Goal: Book appointment/travel/reservation

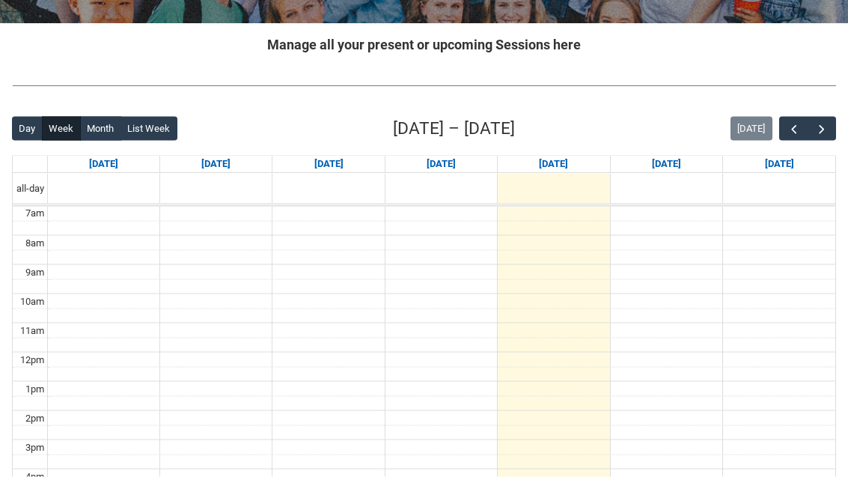
scroll to position [282, 0]
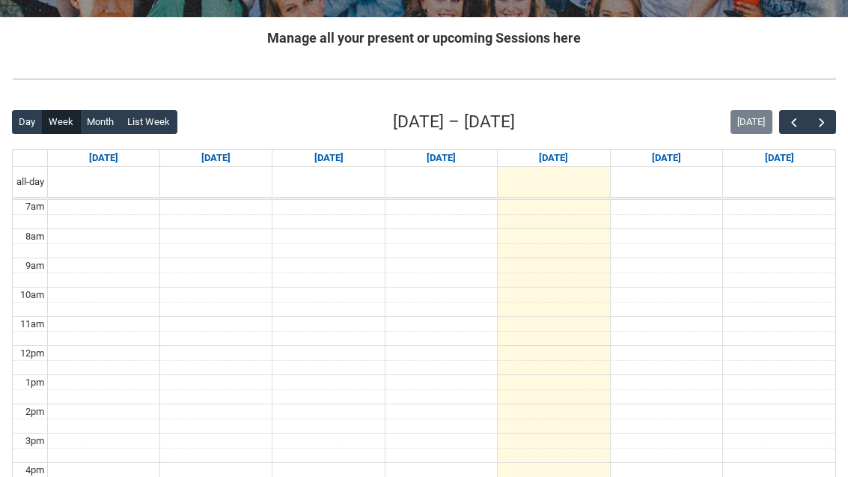
click at [818, 126] on span "button" at bounding box center [821, 122] width 15 height 15
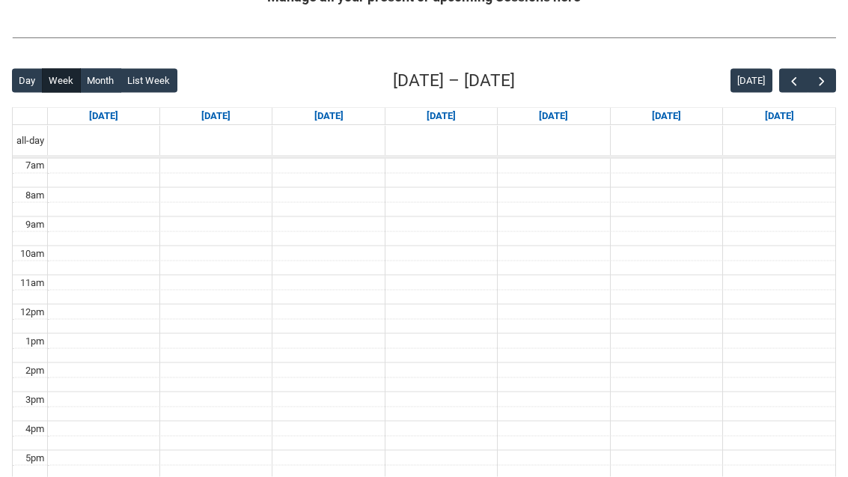
scroll to position [324, 0]
click at [817, 82] on span "button" at bounding box center [821, 80] width 15 height 15
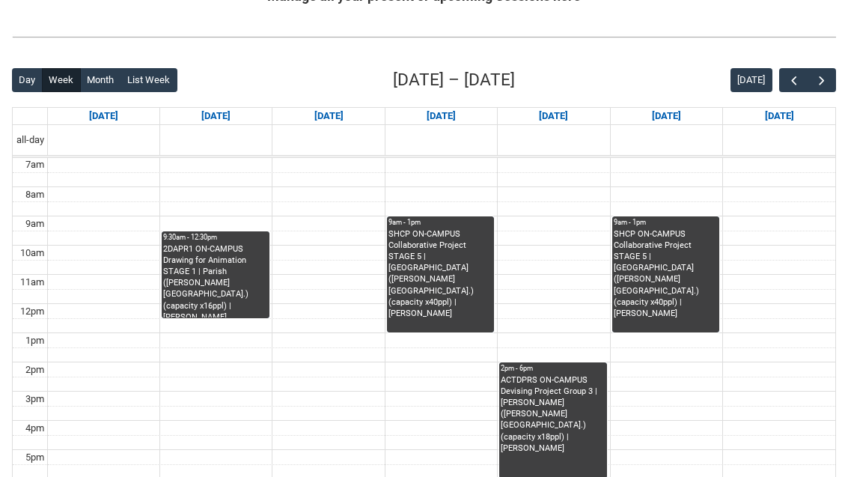
click at [820, 87] on span "button" at bounding box center [821, 80] width 15 height 15
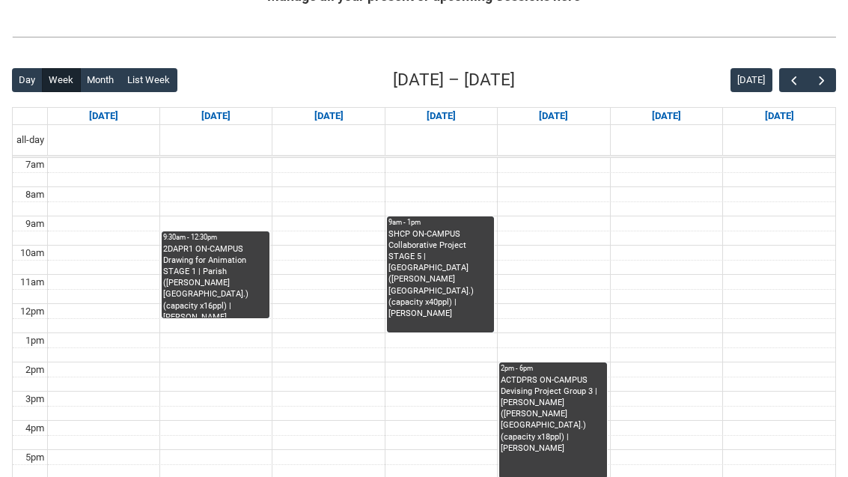
click at [829, 85] on button "button" at bounding box center [821, 80] width 28 height 25
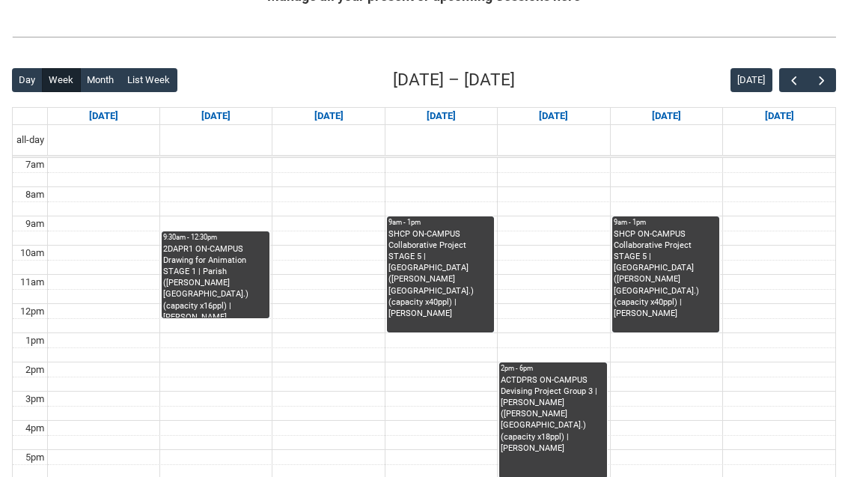
click at [826, 84] on span "button" at bounding box center [821, 80] width 15 height 15
click at [788, 79] on span "button" at bounding box center [793, 80] width 15 height 15
click at [786, 79] on span "button" at bounding box center [793, 80] width 15 height 15
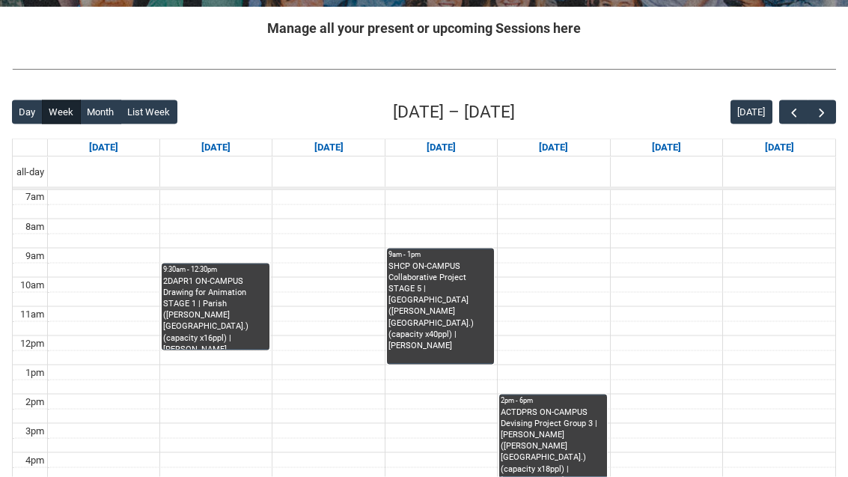
scroll to position [288, 0]
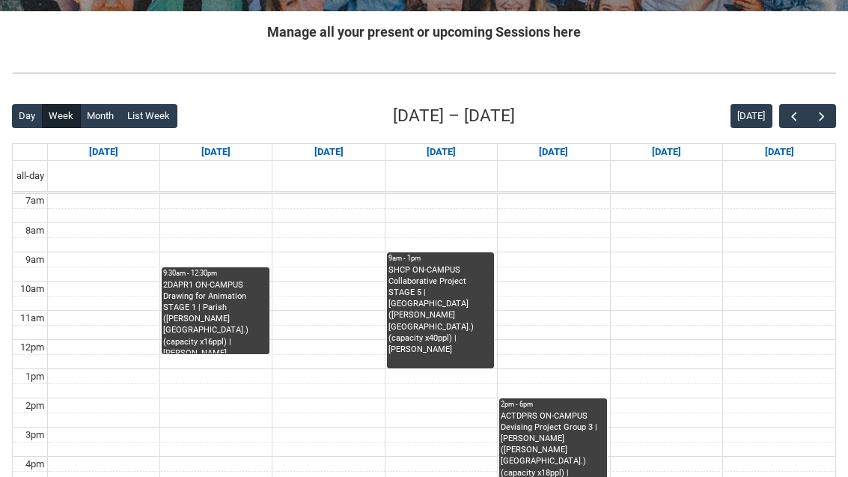
click at [781, 117] on button "button" at bounding box center [793, 116] width 28 height 25
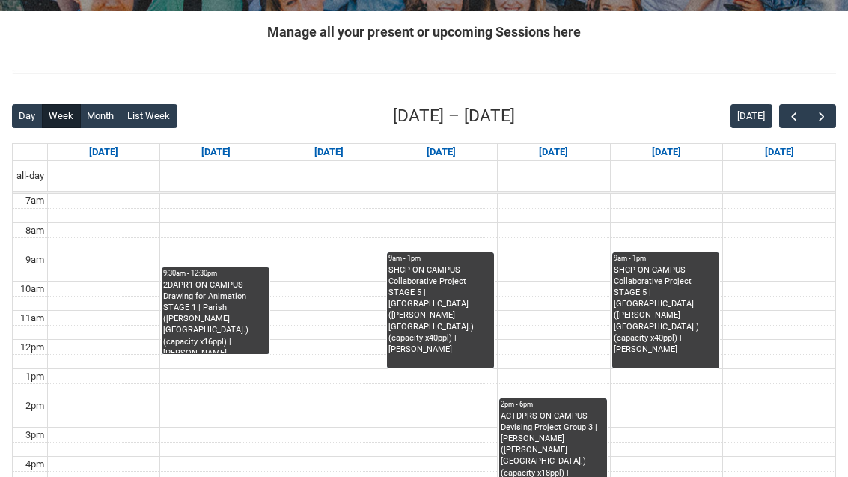
click at [791, 112] on span "button" at bounding box center [793, 116] width 15 height 15
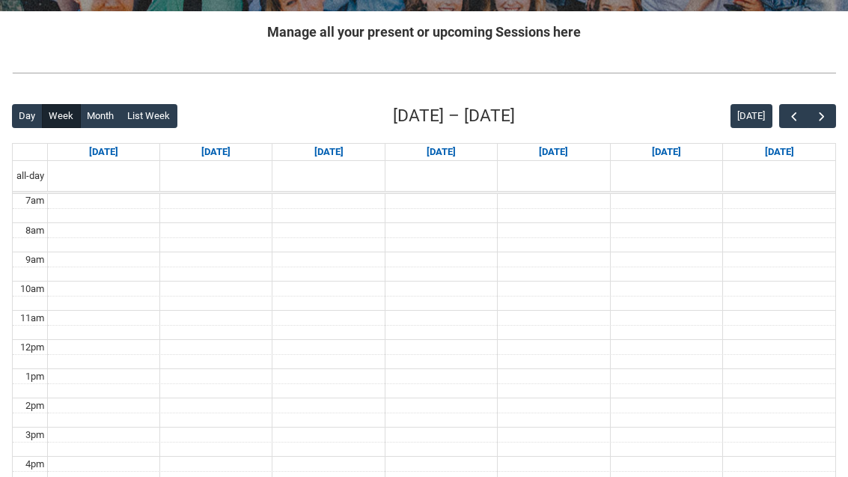
click at [820, 114] on span "button" at bounding box center [821, 116] width 15 height 15
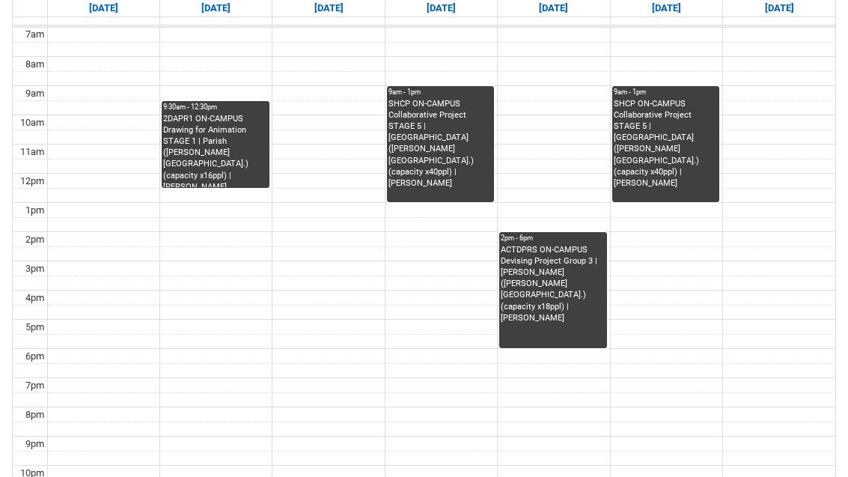
scroll to position [455, 0]
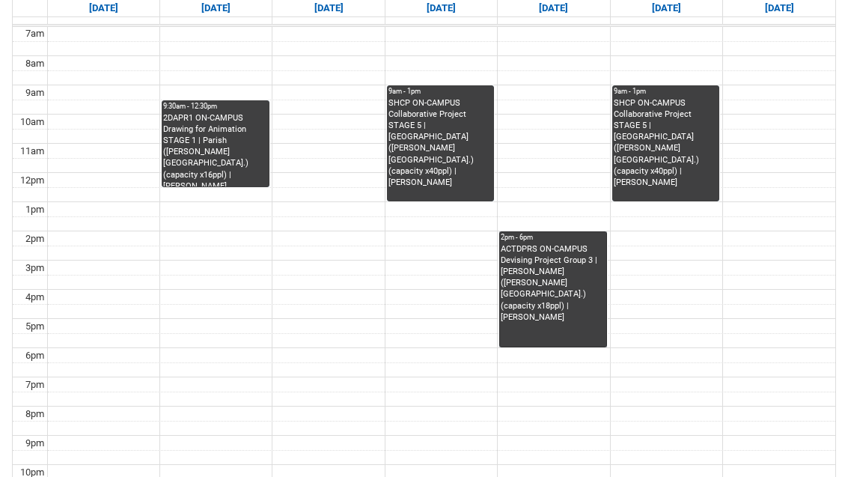
click at [550, 262] on link "2pm - 6pm ACTDPRS ON-CAMPUS Devising Project Group 3 | [PERSON_NAME] ([PERSON_N…" at bounding box center [553, 289] width 108 height 116
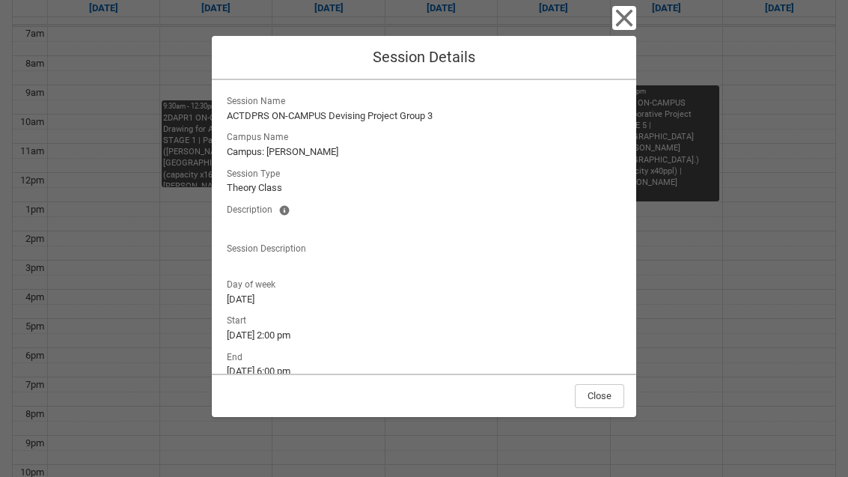
scroll to position [0, 0]
click at [621, 19] on icon "button" at bounding box center [623, 18] width 17 height 17
